Goal: Entertainment & Leisure: Consume media (video, audio)

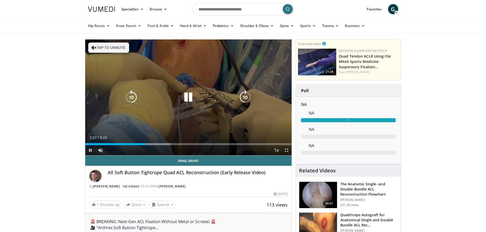
click at [107, 50] on button "Tap to unmute" at bounding box center [108, 48] width 41 height 10
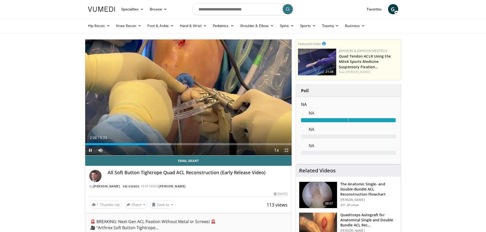
click at [285, 150] on span "Video Player" at bounding box center [286, 150] width 10 height 10
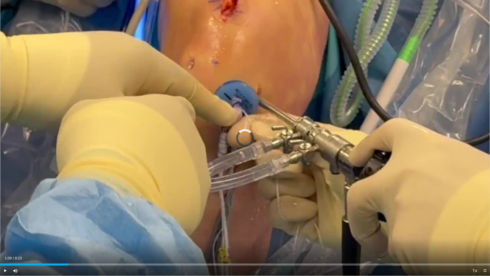
drag, startPoint x: 68, startPoint y: 265, endPoint x: 61, endPoint y: 266, distance: 6.4
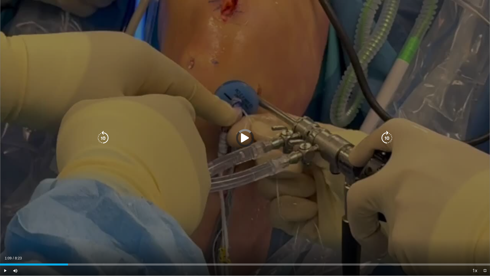
click at [62, 232] on div "Current Time 1:09 / Duration 8:23 Play Skip Backward Skip Forward Mute Loaded :…" at bounding box center [245, 270] width 490 height 10
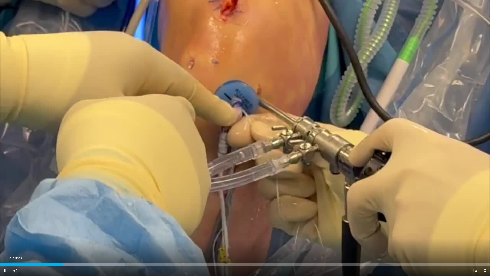
drag, startPoint x: 59, startPoint y: 266, endPoint x: 54, endPoint y: 266, distance: 4.6
click at [54, 232] on div "Current Time 1:04 / Duration 8:23 Pause Skip Backward Skip Forward Mute Loaded …" at bounding box center [245, 270] width 490 height 10
drag, startPoint x: 55, startPoint y: 264, endPoint x: 50, endPoint y: 264, distance: 4.8
click at [51, 232] on div "Progress Bar" at bounding box center [51, 264] width 1 height 2
drag, startPoint x: 50, startPoint y: 264, endPoint x: 42, endPoint y: 264, distance: 8.4
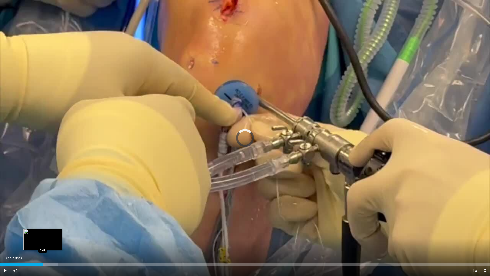
click at [42, 232] on div "Loaded : 11.79% 0:44 0:43" at bounding box center [245, 264] width 490 height 2
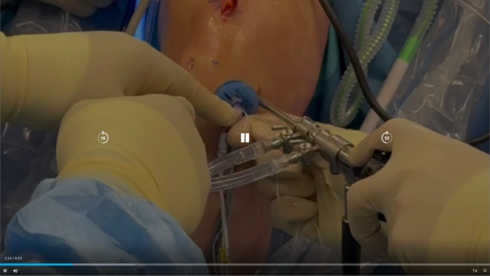
click at [242, 147] on div "10 seconds Tap to unmute" at bounding box center [245, 137] width 490 height 275
click at [244, 144] on icon "Video Player" at bounding box center [245, 138] width 14 height 14
click at [244, 143] on icon "Video Player" at bounding box center [245, 138] width 14 height 14
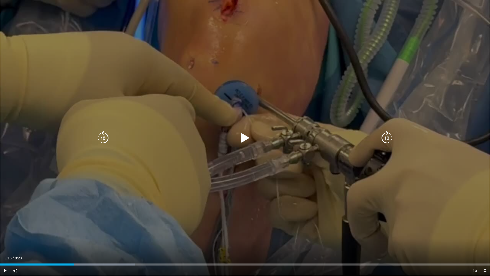
click at [244, 143] on icon "Video Player" at bounding box center [245, 138] width 14 height 14
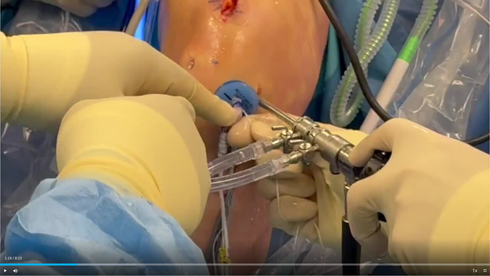
click at [78, 232] on div "Loaded : 27.78% 1:19 1:19" at bounding box center [245, 264] width 490 height 2
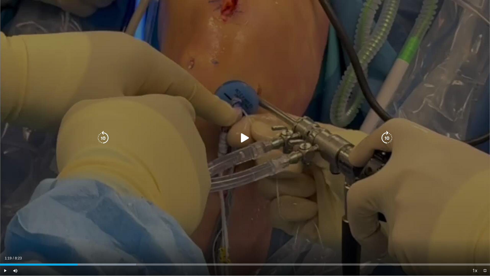
click at [244, 145] on div "10 seconds Tap to unmute" at bounding box center [245, 137] width 490 height 275
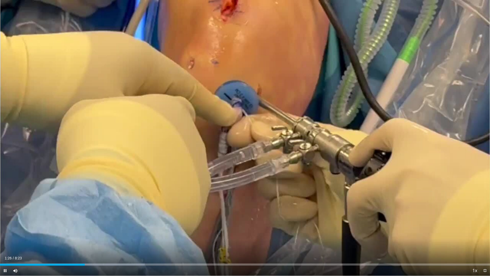
click at [36, 232] on video-js "**********" at bounding box center [245, 138] width 490 height 276
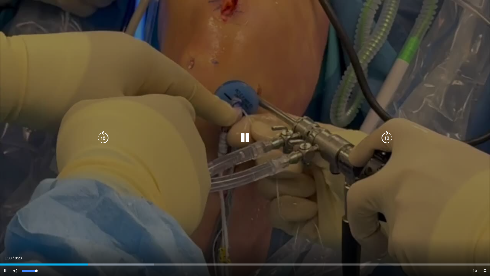
drag, startPoint x: 36, startPoint y: 270, endPoint x: 39, endPoint y: 270, distance: 2.9
click at [39, 232] on div "Mute 100%" at bounding box center [28, 270] width 36 height 10
click at [245, 140] on icon "Video Player" at bounding box center [245, 138] width 14 height 14
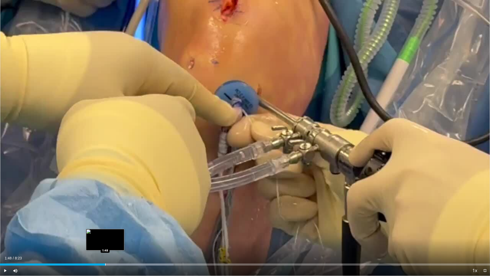
click at [105, 232] on div "Progress Bar" at bounding box center [105, 264] width 1 height 2
click at [4, 232] on span "Video Player" at bounding box center [5, 270] width 10 height 10
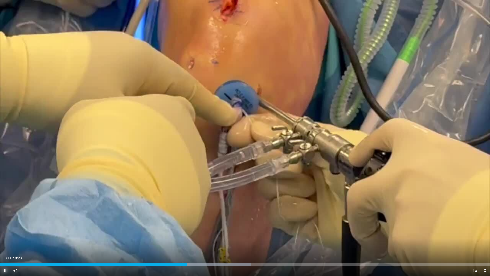
click at [4, 232] on span "Video Player" at bounding box center [5, 270] width 10 height 10
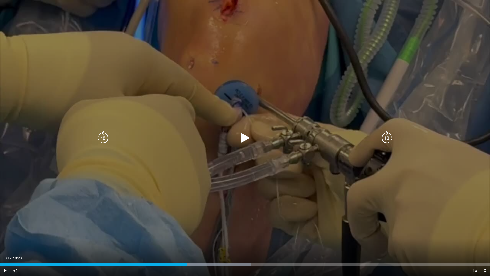
click at [245, 142] on icon "Video Player" at bounding box center [245, 138] width 14 height 14
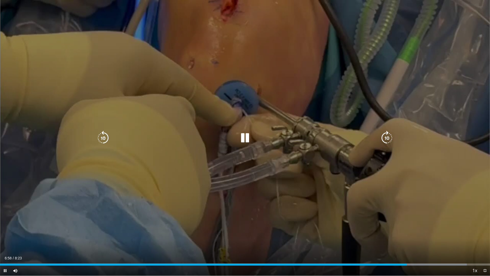
click at [246, 140] on icon "Video Player" at bounding box center [245, 138] width 14 height 14
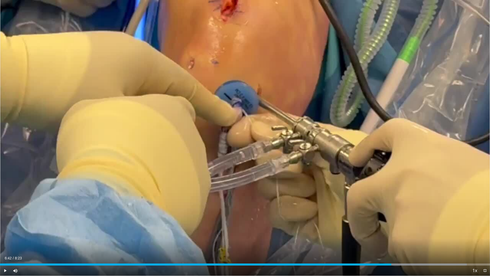
drag, startPoint x: 399, startPoint y: 264, endPoint x: 391, endPoint y: 265, distance: 8.3
click at [391, 232] on div "Current Time 6:42 / Duration 8:23 Play Skip Backward Skip Forward Mute 0% Loade…" at bounding box center [245, 270] width 490 height 10
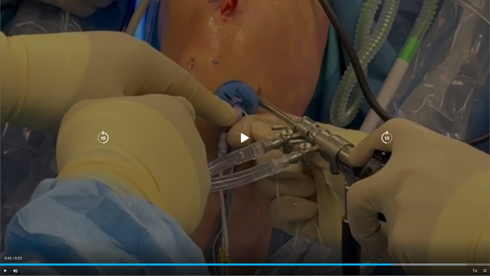
click at [241, 131] on icon "Video Player" at bounding box center [245, 138] width 14 height 14
click at [245, 138] on icon "Video Player" at bounding box center [245, 138] width 14 height 14
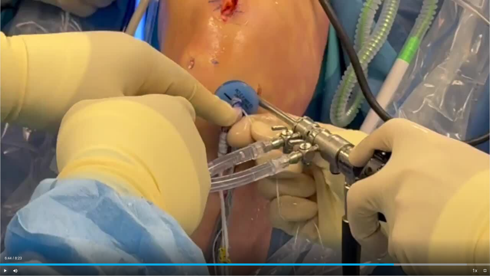
click at [5, 232] on span "Video Player" at bounding box center [5, 270] width 10 height 10
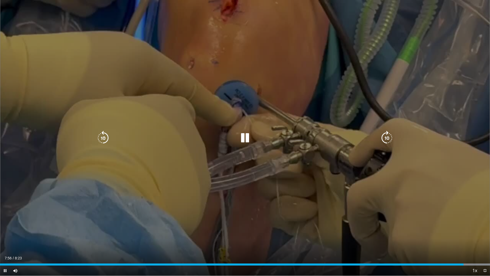
click at [239, 136] on icon "Video Player" at bounding box center [245, 138] width 14 height 14
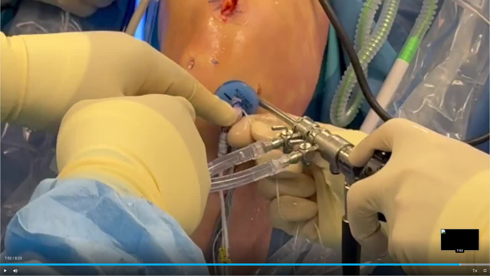
click at [460, 232] on div "Progress Bar" at bounding box center [460, 264] width 1 height 2
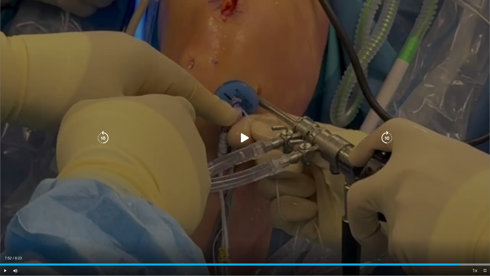
click at [242, 137] on icon "Video Player" at bounding box center [245, 138] width 14 height 14
click at [244, 137] on icon "Video Player" at bounding box center [245, 138] width 14 height 14
click at [246, 140] on icon "Video Player" at bounding box center [245, 138] width 14 height 14
click at [239, 140] on icon "Video Player" at bounding box center [245, 138] width 14 height 14
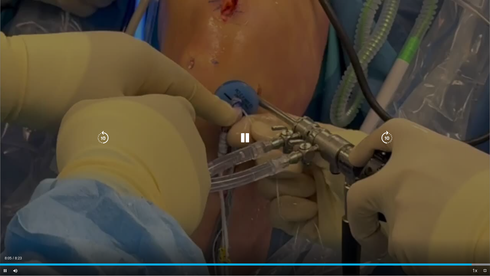
click at [245, 134] on icon "Video Player" at bounding box center [245, 138] width 14 height 14
click at [258, 81] on div "10 seconds Tap to unmute" at bounding box center [245, 137] width 490 height 275
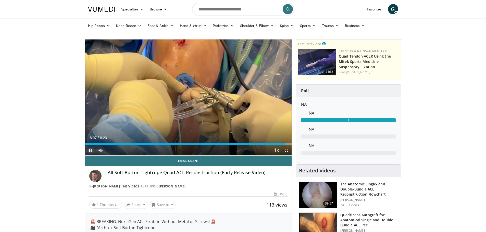
click at [91, 151] on span "Video Player" at bounding box center [90, 150] width 10 height 10
